Goal: Task Accomplishment & Management: Use online tool/utility

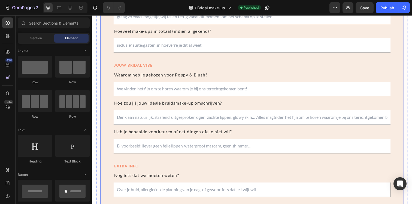
scroll to position [672, 0]
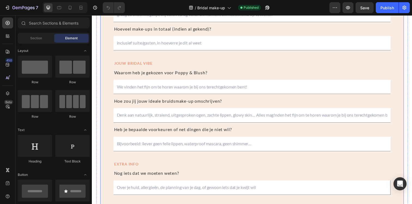
click at [113, 159] on div "PERSOONLIJKE GEGEVENS Heading Text Field Text Field Row Email Field Text Field …" at bounding box center [255, 67] width 310 height 352
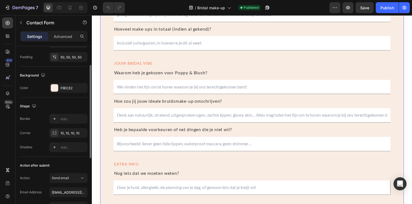
scroll to position [148, 0]
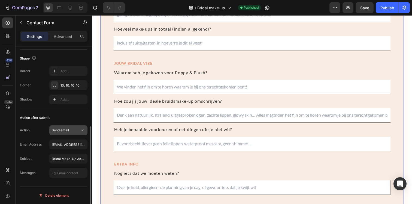
click at [74, 128] on div "Send email" at bounding box center [66, 130] width 28 height 5
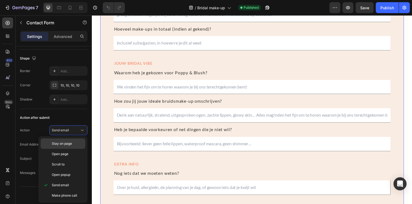
click at [73, 142] on p "Stay on page" at bounding box center [67, 143] width 31 height 5
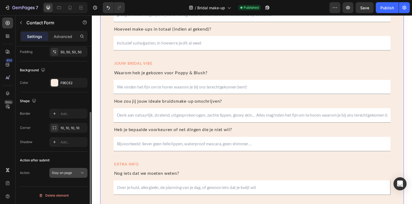
click at [75, 169] on button "Stay on page" at bounding box center [68, 173] width 38 height 10
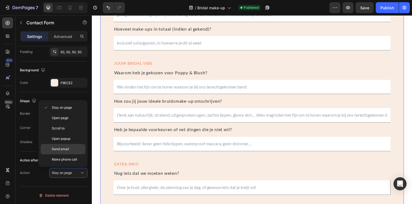
click at [62, 146] on span "Send email" at bounding box center [60, 148] width 17 height 5
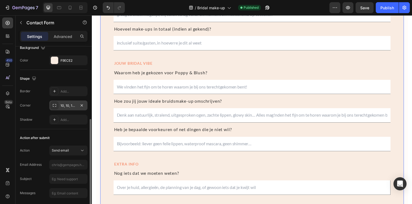
scroll to position [148, 0]
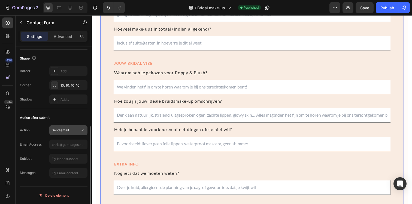
click at [72, 132] on div "Send email" at bounding box center [66, 130] width 28 height 5
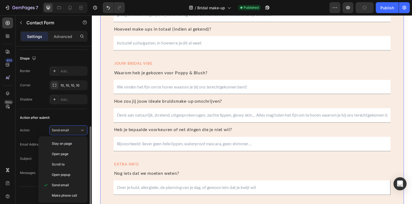
click at [77, 114] on div "Action after submit" at bounding box center [54, 117] width 68 height 9
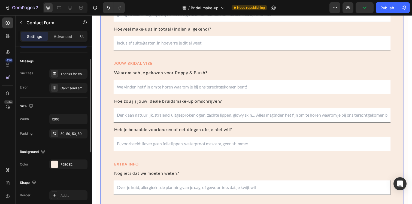
scroll to position [0, 0]
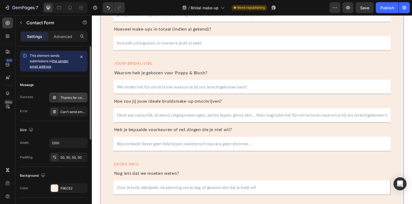
click at [68, 96] on div "Thanks for contacting us. We'll get back to you as soon as possible." at bounding box center [74, 97] width 26 height 5
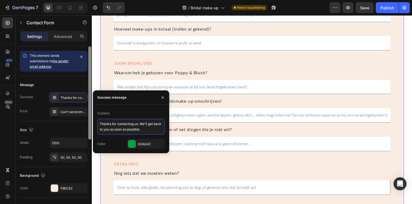
drag, startPoint x: 153, startPoint y: 131, endPoint x: 89, endPoint y: 124, distance: 65.0
click at [89, 124] on div "450 Beta Sections(18) Elements(83) Section Element Hero Section Product Detail …" at bounding box center [46, 109] width 92 height 188
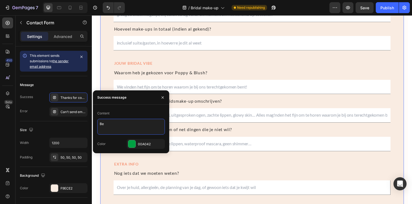
type textarea "Thanks for contacting us. We'll get back to you as soon as possible."
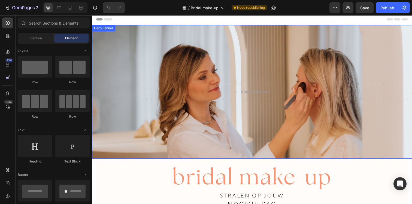
scroll to position [5, 0]
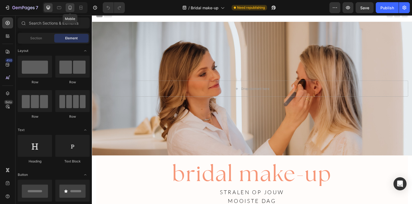
click at [70, 6] on icon at bounding box center [70, 8] width 3 height 4
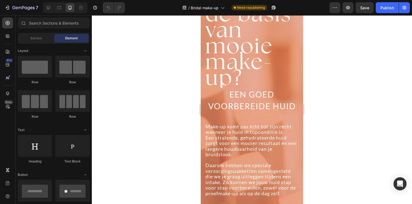
scroll to position [383, 0]
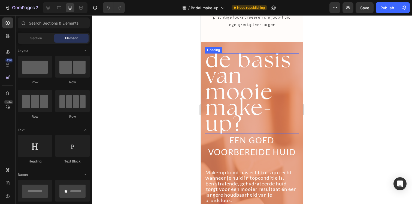
click at [228, 77] on span "mooie make-up?" at bounding box center [240, 107] width 68 height 60
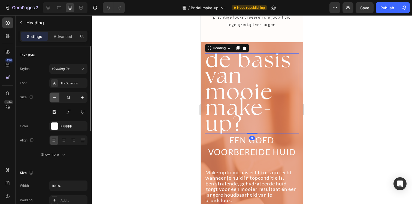
click at [56, 100] on icon "button" at bounding box center [54, 97] width 5 height 5
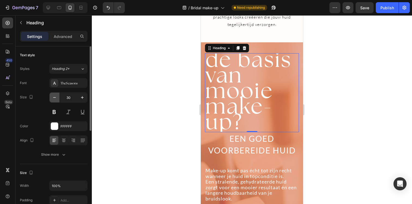
click at [56, 100] on icon "button" at bounding box center [54, 97] width 5 height 5
type input "29"
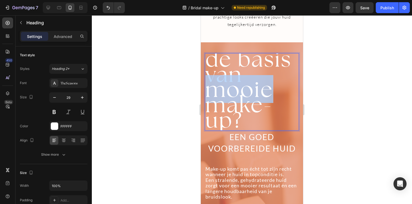
click at [237, 79] on span "mooie make-up?" at bounding box center [240, 104] width 68 height 58
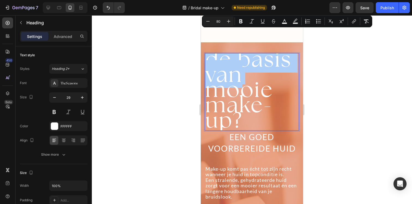
click at [218, 21] on input "80" at bounding box center [218, 21] width 11 height 7
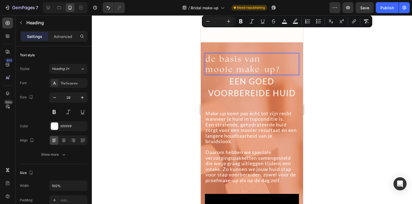
drag, startPoint x: 189, startPoint y: 45, endPoint x: 2, endPoint y: 17, distance: 189.7
click at [189, 45] on div at bounding box center [252, 109] width 320 height 188
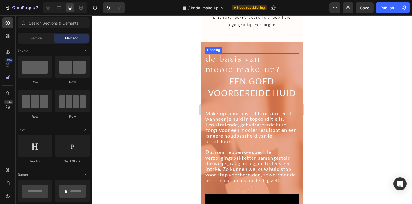
click at [233, 54] on span "de basis van" at bounding box center [233, 59] width 55 height 10
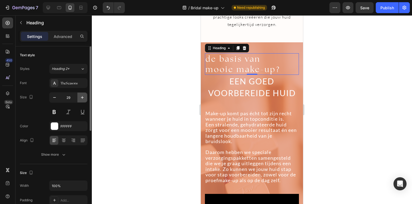
click at [83, 95] on icon "button" at bounding box center [82, 97] width 5 height 5
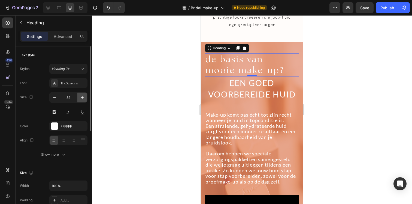
click at [83, 95] on icon "button" at bounding box center [82, 97] width 5 height 5
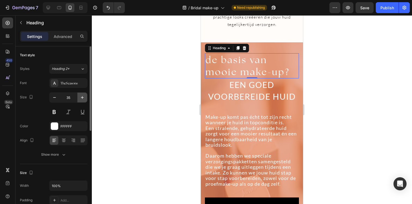
click at [83, 95] on icon "button" at bounding box center [82, 97] width 5 height 5
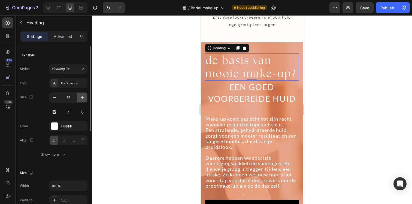
click at [83, 95] on icon "button" at bounding box center [82, 97] width 5 height 5
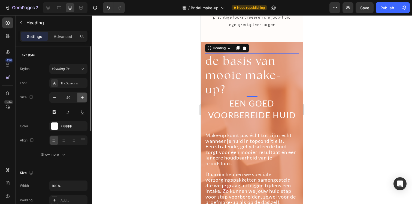
click at [83, 95] on icon "button" at bounding box center [82, 97] width 5 height 5
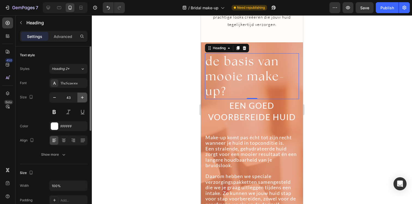
click at [83, 95] on icon "button" at bounding box center [82, 97] width 5 height 5
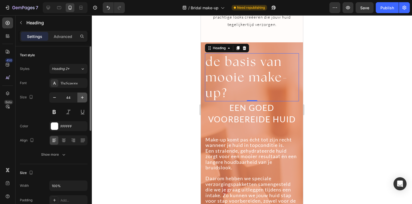
click at [83, 95] on icon "button" at bounding box center [82, 97] width 5 height 5
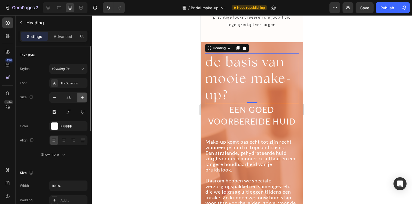
click at [83, 95] on icon "button" at bounding box center [82, 97] width 5 height 5
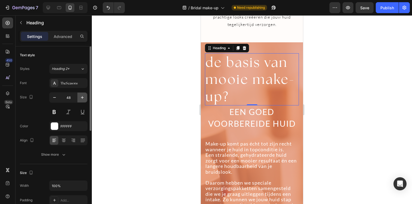
click at [83, 95] on icon "button" at bounding box center [82, 97] width 5 height 5
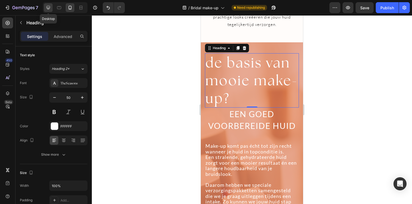
click at [49, 9] on icon at bounding box center [48, 7] width 5 height 5
type input "40"
type input "1200"
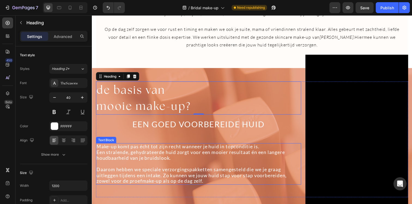
scroll to position [217, 0]
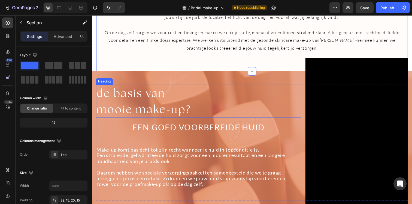
click at [152, 98] on span "de basis van" at bounding box center [131, 95] width 70 height 14
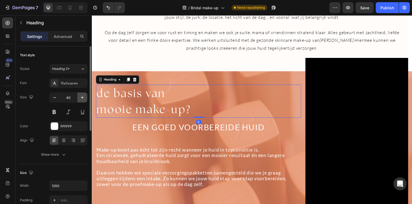
click at [82, 96] on icon "button" at bounding box center [82, 97] width 5 height 5
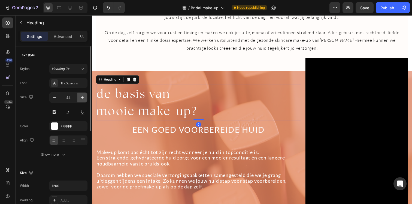
click at [82, 96] on icon "button" at bounding box center [82, 97] width 5 height 5
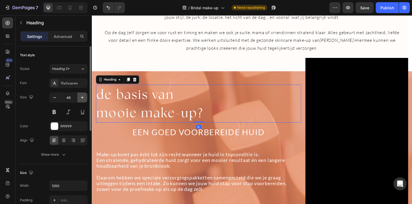
click at [82, 96] on icon "button" at bounding box center [82, 97] width 5 height 5
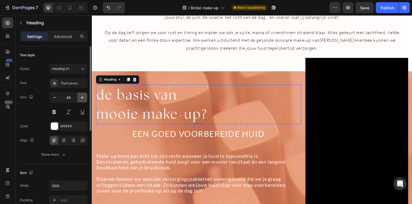
click at [82, 96] on icon "button" at bounding box center [82, 97] width 5 height 5
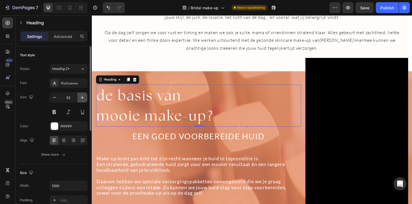
click at [82, 96] on icon "button" at bounding box center [82, 97] width 5 height 5
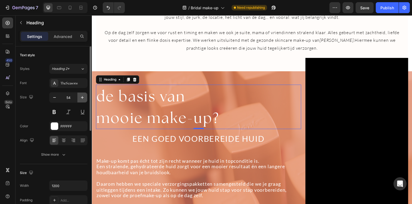
click at [82, 96] on icon "button" at bounding box center [82, 97] width 5 height 5
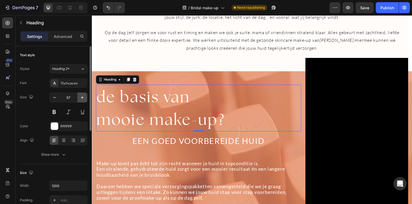
click at [82, 96] on icon "button" at bounding box center [82, 97] width 5 height 5
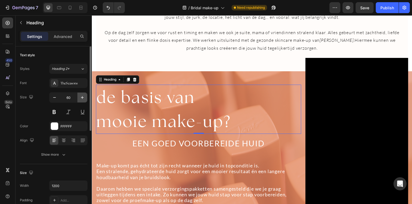
click at [82, 96] on icon "button" at bounding box center [82, 97] width 5 height 5
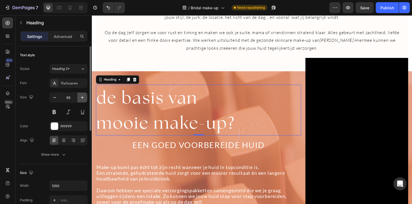
click at [82, 96] on icon "button" at bounding box center [82, 97] width 5 height 5
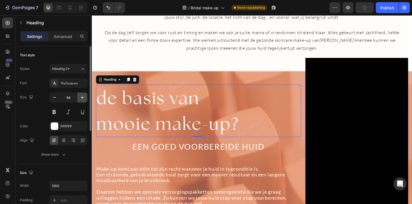
click at [82, 96] on icon "button" at bounding box center [82, 97] width 5 height 5
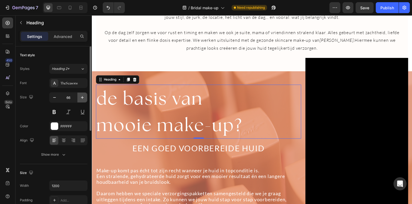
click at [82, 96] on icon "button" at bounding box center [82, 97] width 5 height 5
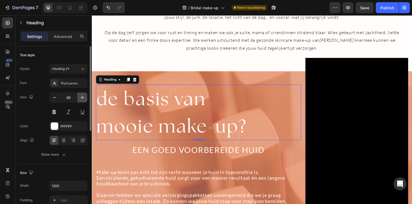
click at [82, 96] on icon "button" at bounding box center [82, 97] width 5 height 5
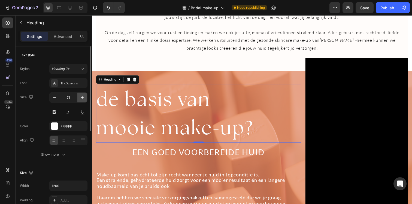
click at [82, 96] on icon "button" at bounding box center [82, 97] width 5 height 5
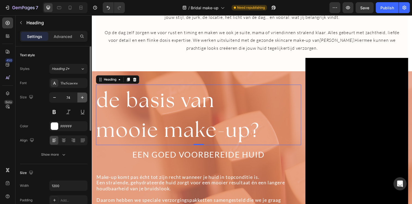
click at [82, 96] on icon "button" at bounding box center [82, 97] width 5 height 5
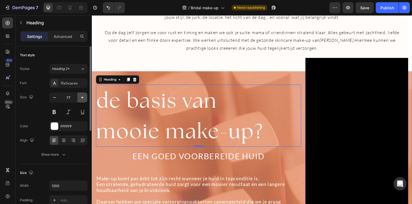
click at [82, 96] on icon "button" at bounding box center [82, 97] width 5 height 5
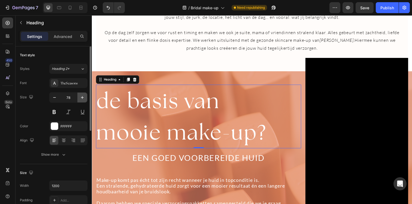
click at [82, 96] on icon "button" at bounding box center [82, 97] width 5 height 5
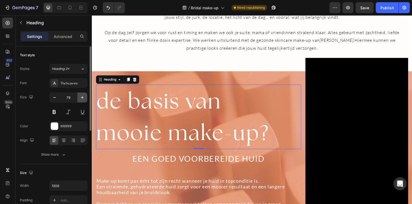
click at [82, 96] on icon "button" at bounding box center [82, 97] width 5 height 5
type input "80"
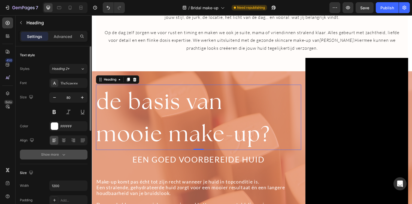
click at [58, 152] on div "Show more" at bounding box center [53, 154] width 25 height 5
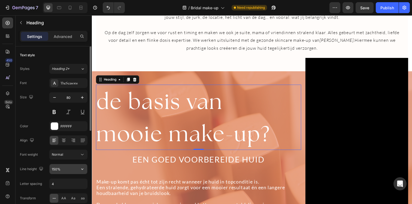
click at [61, 170] on input "150%" at bounding box center [69, 169] width 38 height 10
click at [83, 168] on icon "button" at bounding box center [82, 168] width 5 height 5
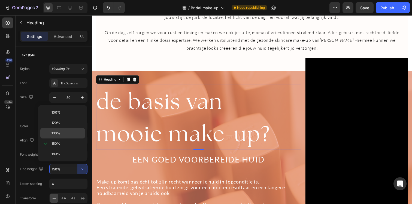
click at [61, 134] on p "130%" at bounding box center [67, 133] width 31 height 5
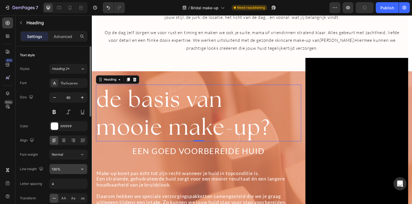
click at [80, 166] on icon "button" at bounding box center [82, 168] width 5 height 5
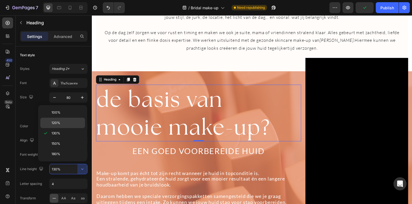
click at [73, 125] on p "120%" at bounding box center [67, 122] width 31 height 5
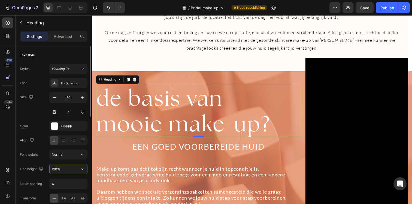
click at [76, 168] on input "120%" at bounding box center [69, 169] width 38 height 10
click at [82, 169] on icon "button" at bounding box center [82, 168] width 5 height 5
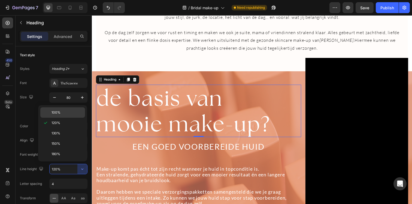
click at [72, 112] on p "100%" at bounding box center [67, 112] width 31 height 5
type input "100%"
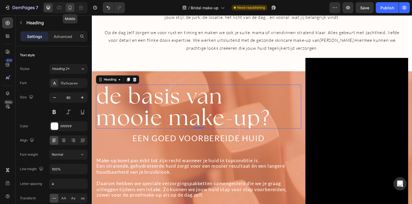
click at [68, 7] on icon at bounding box center [69, 7] width 5 height 5
type input "50"
type input "100%"
type input "130%"
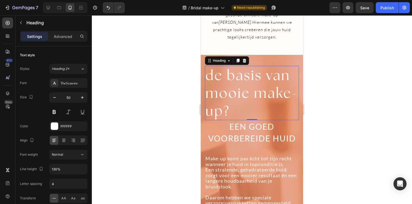
scroll to position [387, 0]
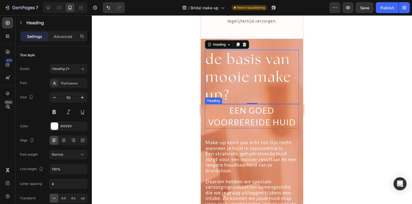
click at [240, 111] on span "EEN GOED VOORBEREIDE HUID" at bounding box center [252, 116] width 88 height 22
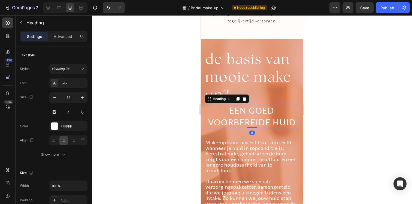
click at [236, 73] on p "⁠⁠⁠⁠⁠⁠⁠ de basis van mooie make-up?" at bounding box center [252, 76] width 93 height 53
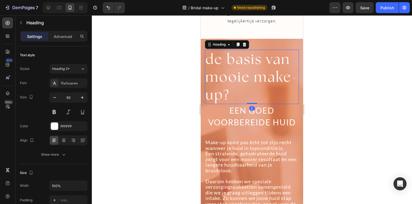
click at [341, 98] on div at bounding box center [252, 109] width 320 height 188
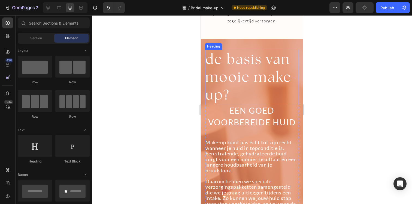
click at [257, 73] on p "⁠⁠⁠⁠⁠⁠⁠ de basis van mooie make-up?" at bounding box center [252, 76] width 93 height 53
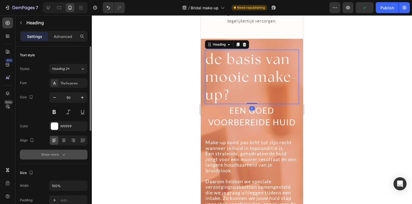
click at [54, 156] on div "Show more" at bounding box center [53, 154] width 25 height 5
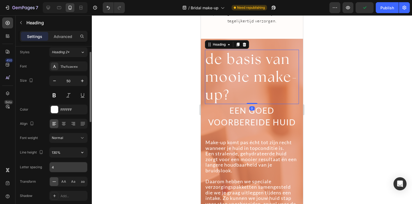
scroll to position [33, 0]
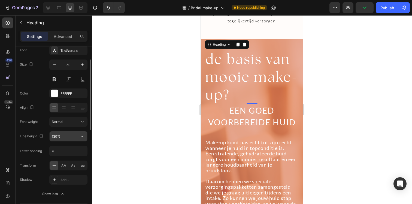
click at [64, 136] on input "130%" at bounding box center [69, 136] width 38 height 10
click at [83, 136] on icon "button" at bounding box center [82, 135] width 5 height 5
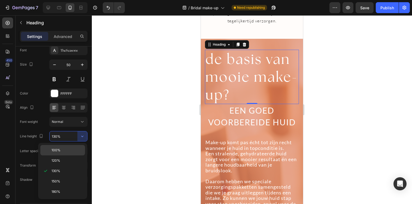
click at [54, 148] on span "100%" at bounding box center [56, 149] width 9 height 5
type input "100%"
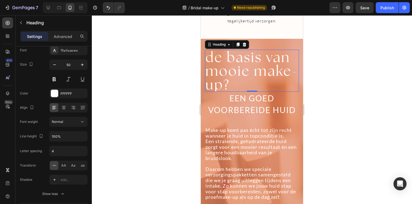
click at [350, 101] on div at bounding box center [252, 109] width 320 height 188
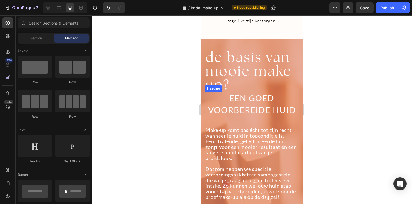
click at [257, 92] on h2 "EEN GOED VOORBEREIDE HUID" at bounding box center [252, 104] width 94 height 24
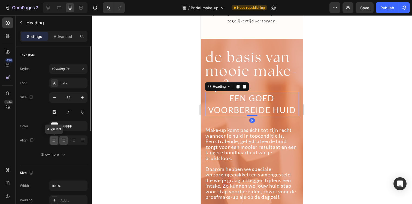
click at [53, 142] on icon at bounding box center [53, 141] width 3 height 1
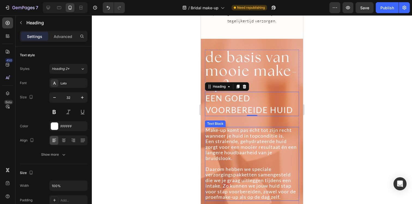
click at [239, 166] on span "Daarom hebben we speciale verzorgingspakketten samengesteld die we je graag uit…" at bounding box center [251, 183] width 90 height 34
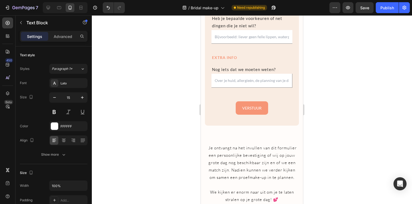
scroll to position [1193, 0]
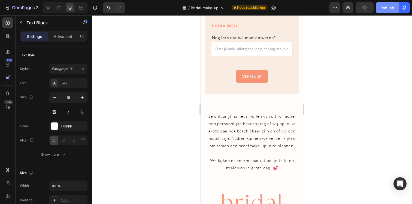
click at [389, 8] on div "Publish" at bounding box center [388, 8] width 14 height 6
